Goal: Use online tool/utility: Utilize a website feature to perform a specific function

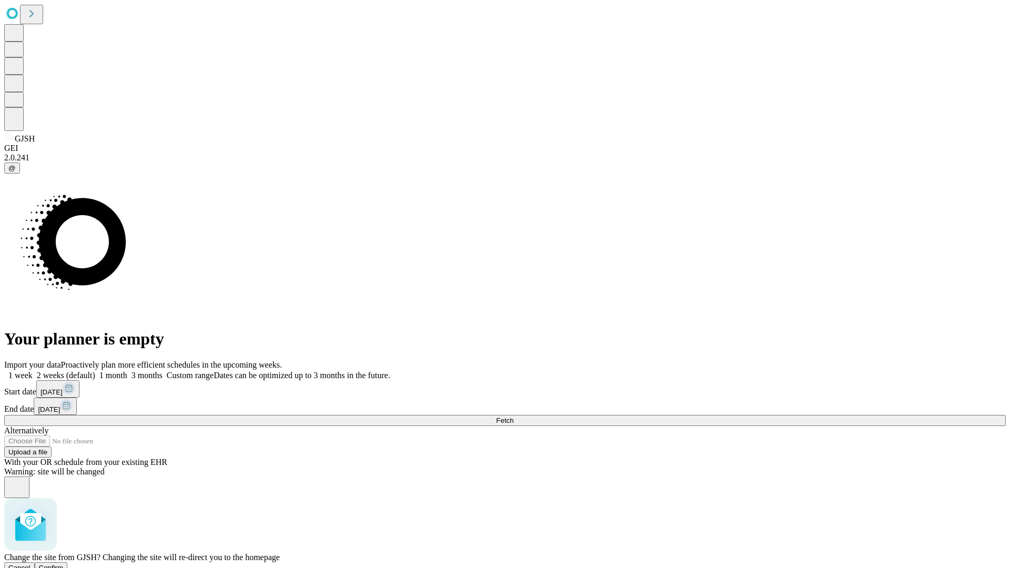
click at [64, 564] on span "Confirm" at bounding box center [51, 568] width 25 height 8
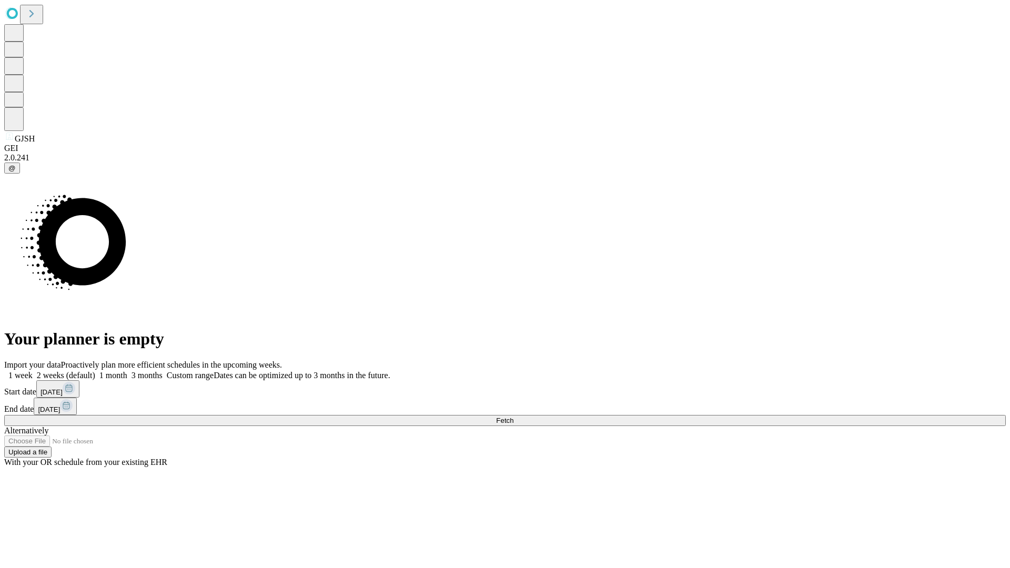
click at [127, 371] on label "1 month" at bounding box center [111, 375] width 32 height 9
click at [513, 417] on span "Fetch" at bounding box center [504, 421] width 17 height 8
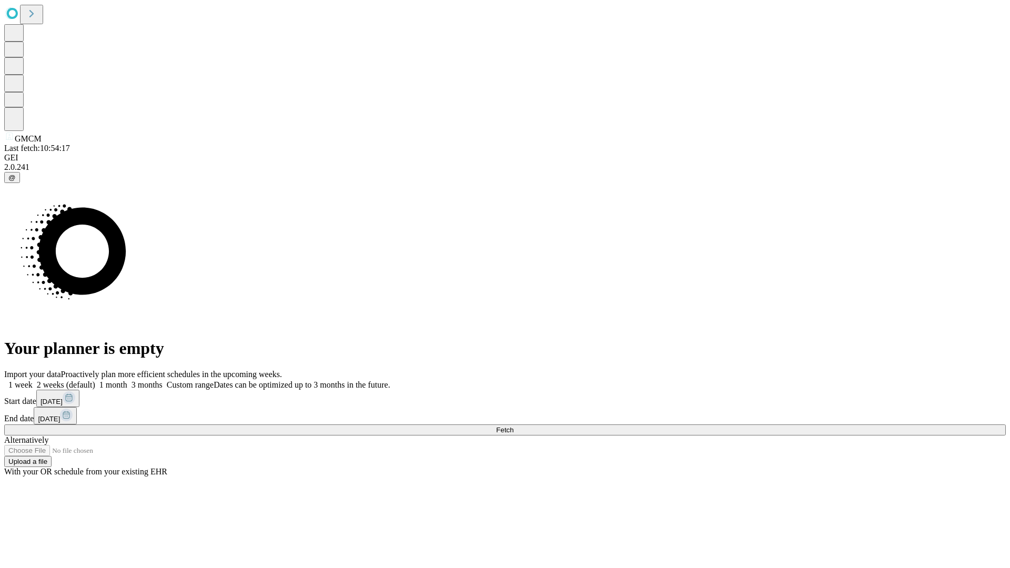
click at [127, 380] on label "1 month" at bounding box center [111, 384] width 32 height 9
click at [513, 426] on span "Fetch" at bounding box center [504, 430] width 17 height 8
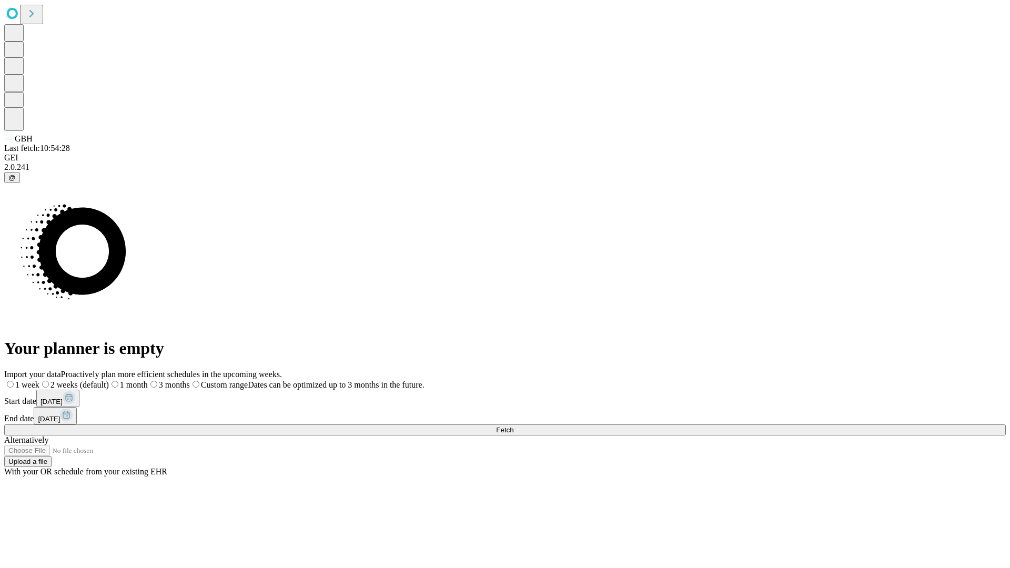
click at [513, 426] on span "Fetch" at bounding box center [504, 430] width 17 height 8
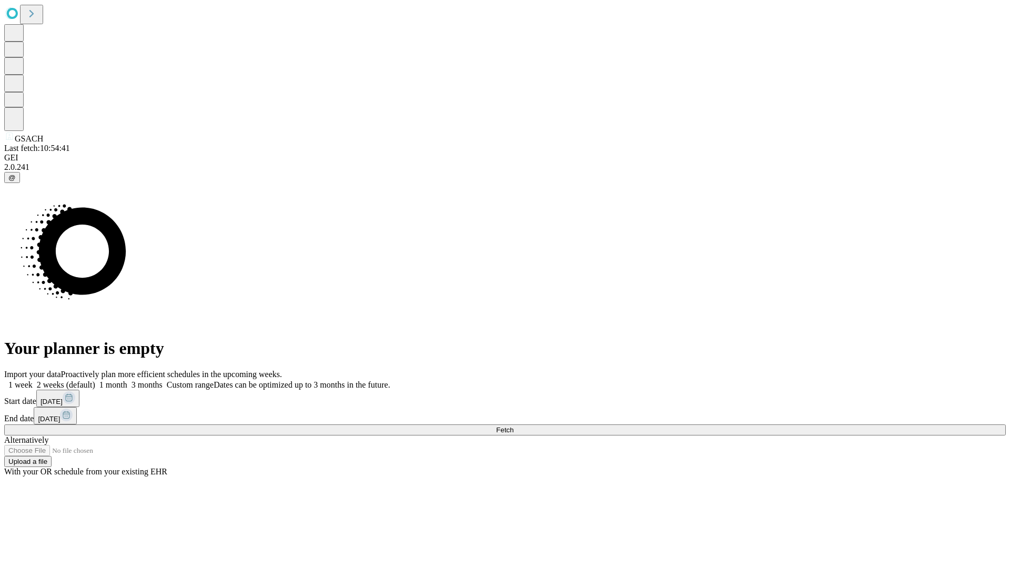
click at [513, 426] on span "Fetch" at bounding box center [504, 430] width 17 height 8
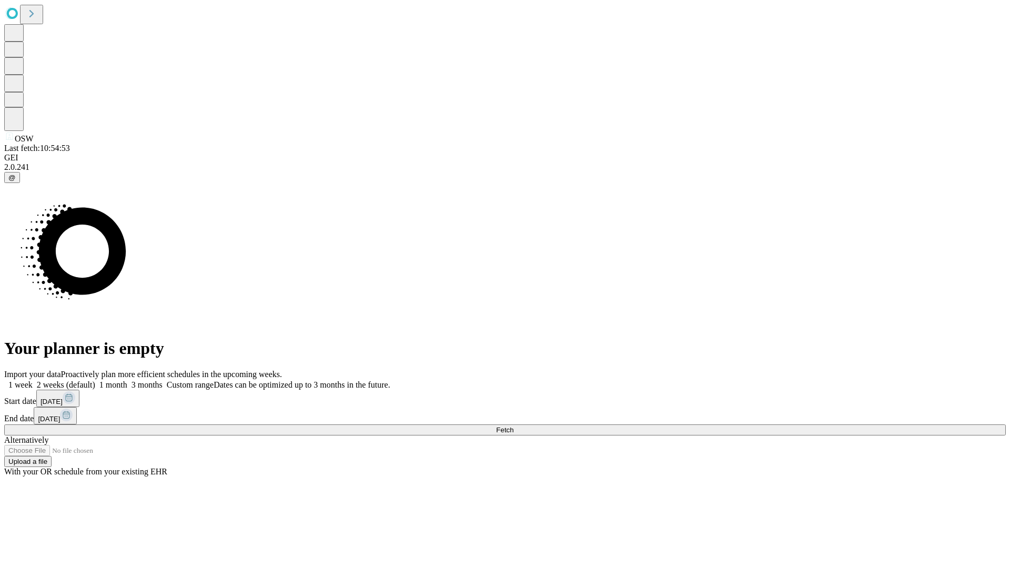
click at [127, 380] on label "1 month" at bounding box center [111, 384] width 32 height 9
click at [513, 426] on span "Fetch" at bounding box center [504, 430] width 17 height 8
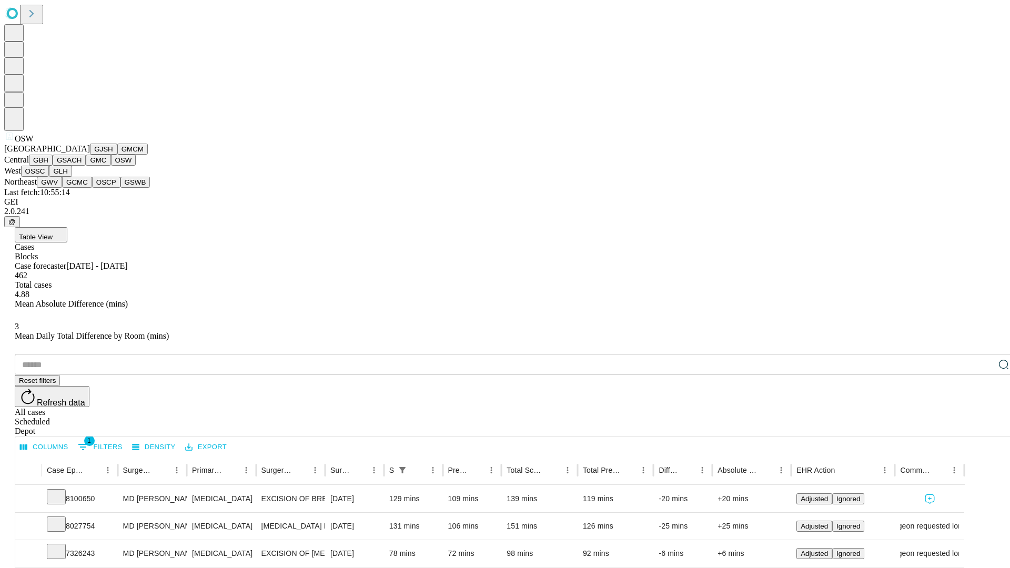
click at [49, 177] on button "OSSC" at bounding box center [35, 171] width 28 height 11
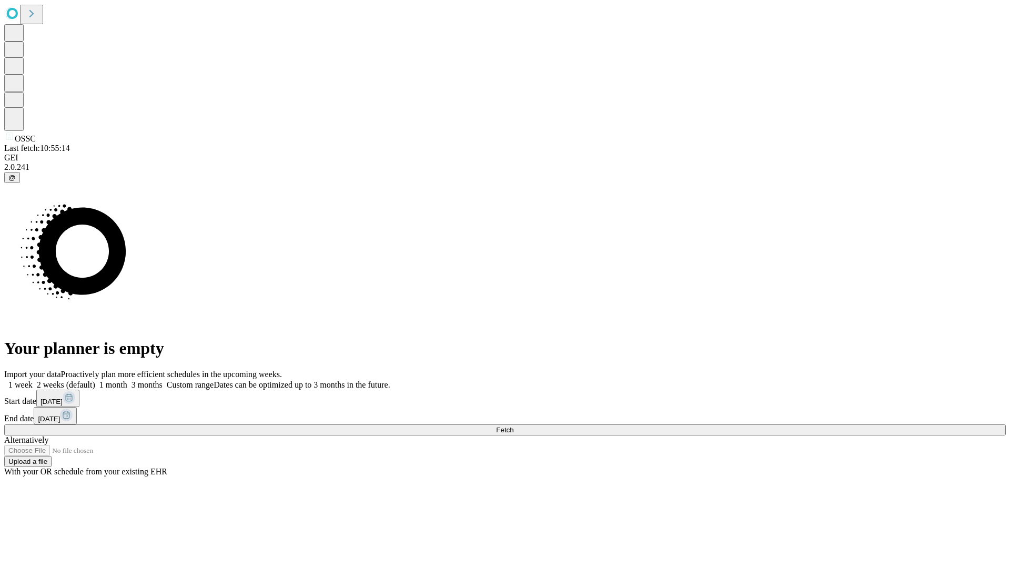
click at [127, 380] on label "1 month" at bounding box center [111, 384] width 32 height 9
click at [513, 426] on span "Fetch" at bounding box center [504, 430] width 17 height 8
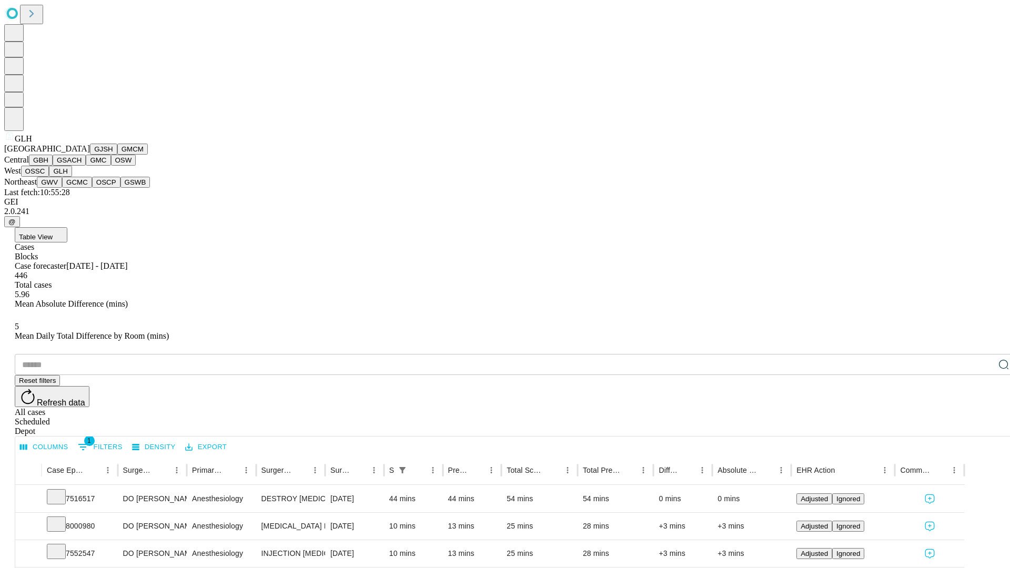
click at [62, 188] on button "GWV" at bounding box center [49, 182] width 25 height 11
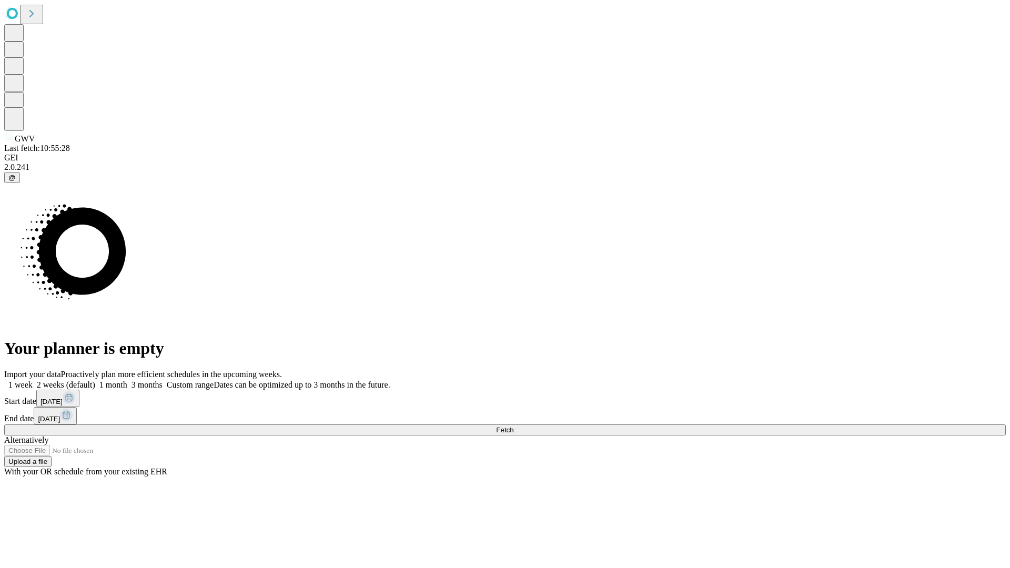
click at [127, 380] on label "1 month" at bounding box center [111, 384] width 32 height 9
click at [513, 426] on span "Fetch" at bounding box center [504, 430] width 17 height 8
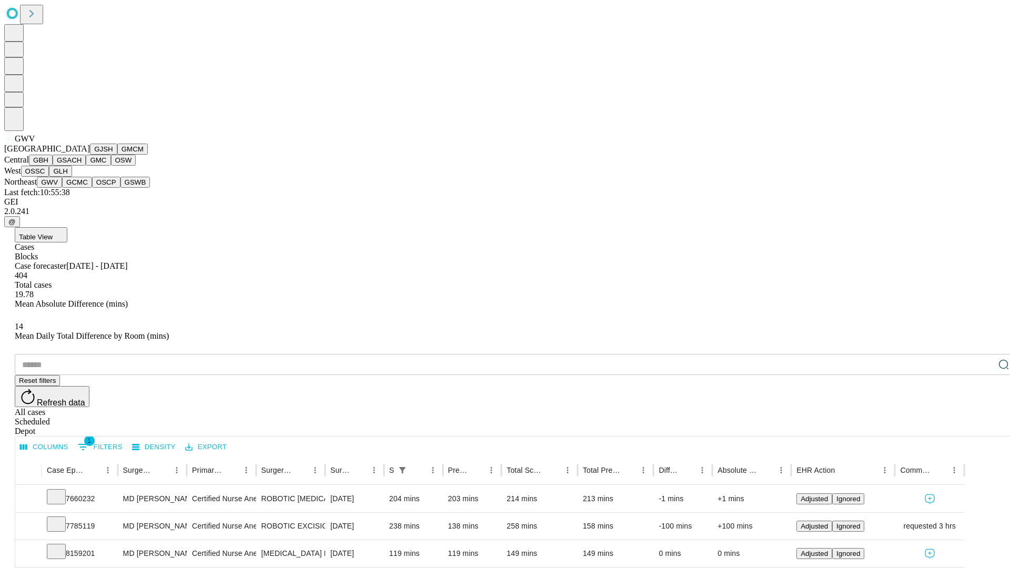
click at [82, 188] on button "GCMC" at bounding box center [77, 182] width 30 height 11
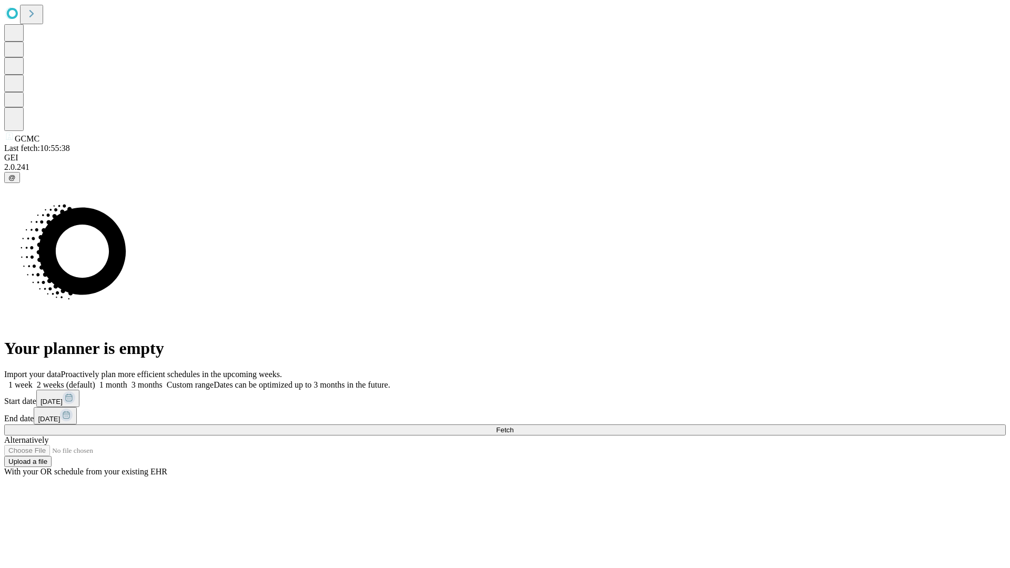
click at [127, 380] on label "1 month" at bounding box center [111, 384] width 32 height 9
click at [513, 426] on span "Fetch" at bounding box center [504, 430] width 17 height 8
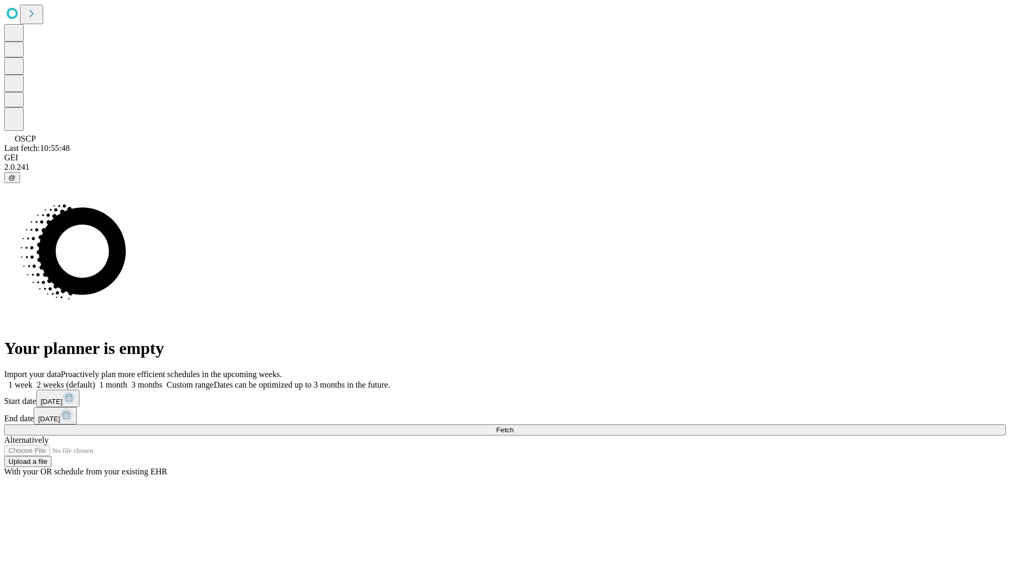
click at [127, 380] on label "1 month" at bounding box center [111, 384] width 32 height 9
click at [513, 426] on span "Fetch" at bounding box center [504, 430] width 17 height 8
